Goal: Answer question/provide support: Share knowledge or assist other users

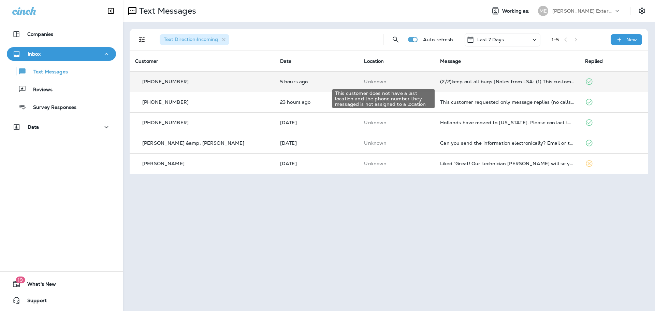
click at [415, 83] on p "Unknown" at bounding box center [396, 81] width 65 height 5
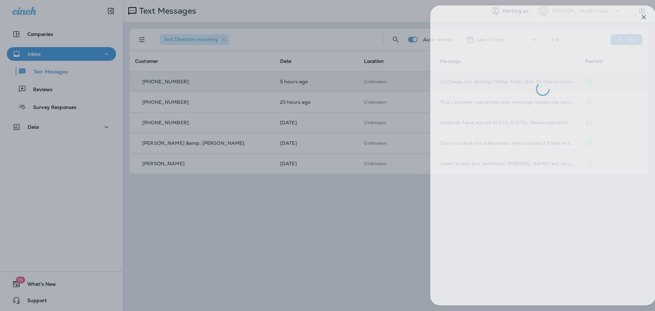
click at [251, 278] on div at bounding box center [336, 155] width 655 height 311
